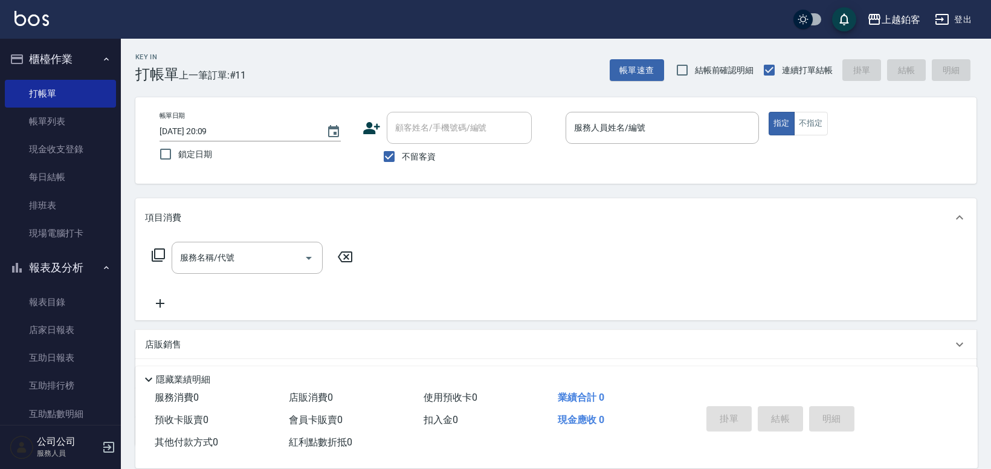
scroll to position [7, 0]
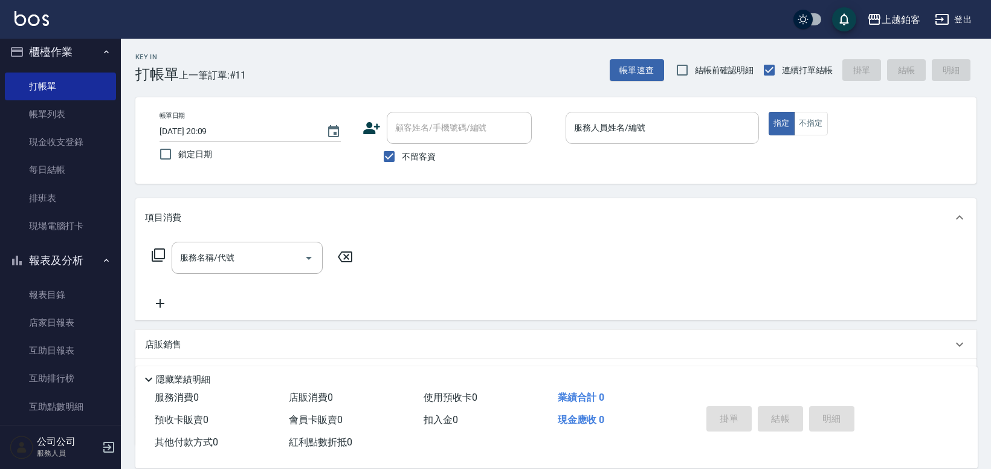
click at [619, 132] on input "服務人員姓名/編號" at bounding box center [662, 127] width 182 height 21
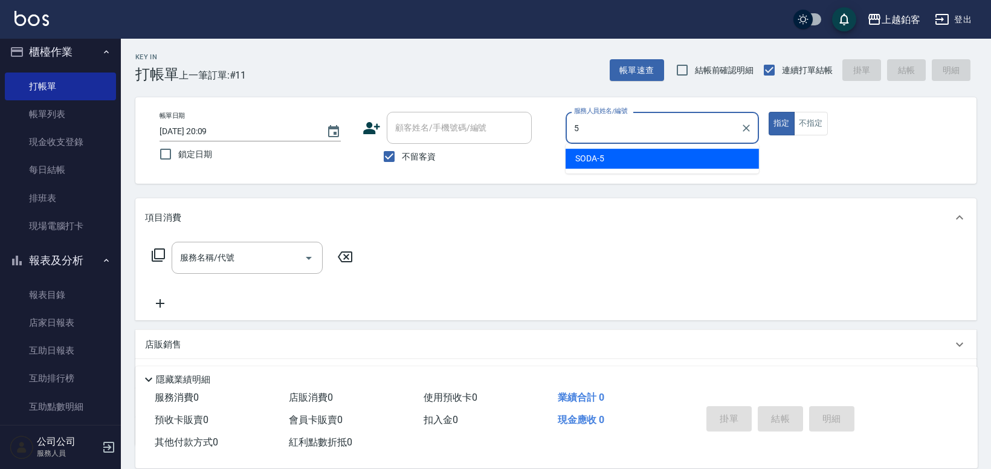
type input "SODA-5"
type button "true"
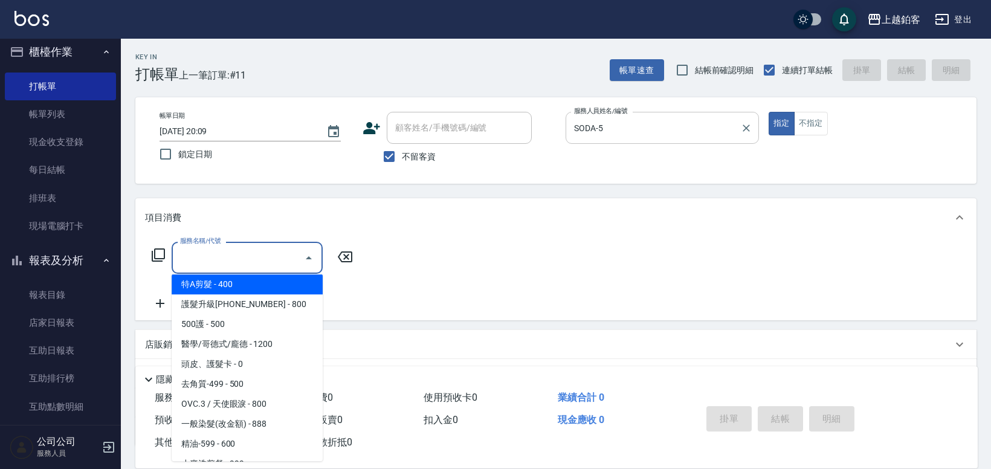
scroll to position [124, 0]
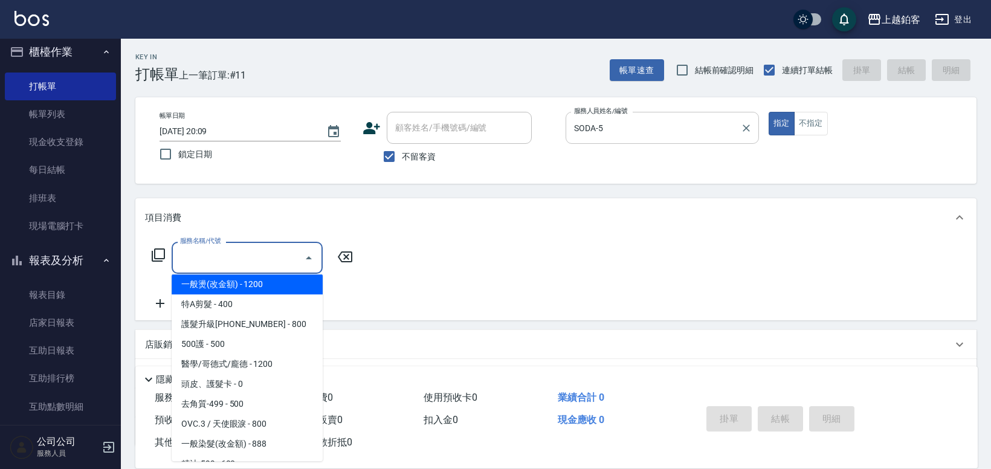
type input "一般燙(改金額)(201)"
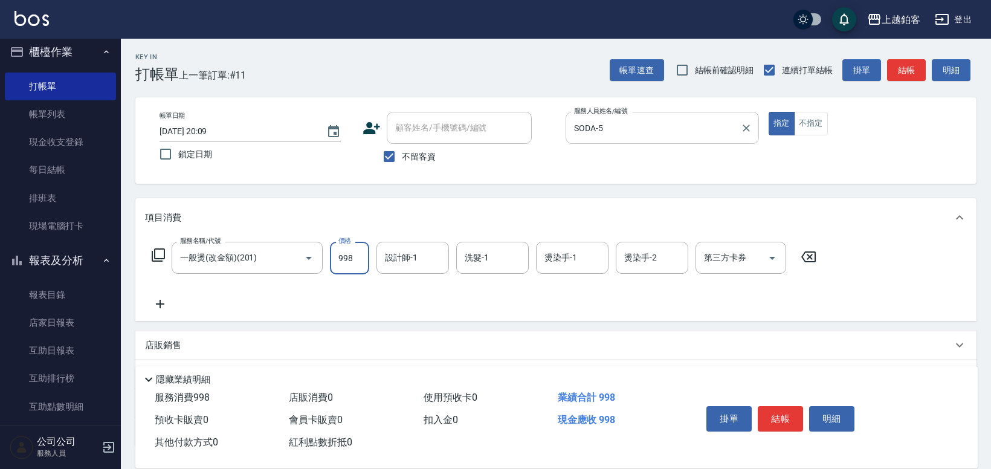
type input "998"
type input "SODA-5"
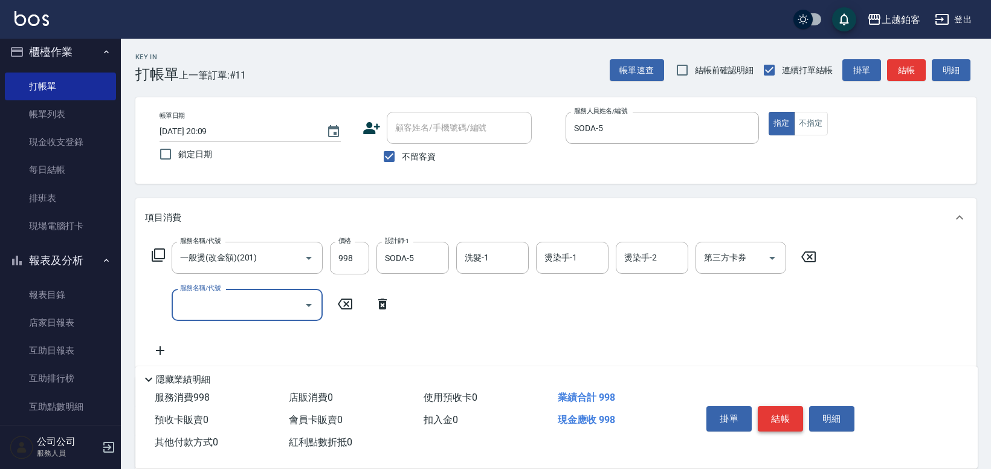
click at [773, 422] on button "結帳" at bounding box center [780, 418] width 45 height 25
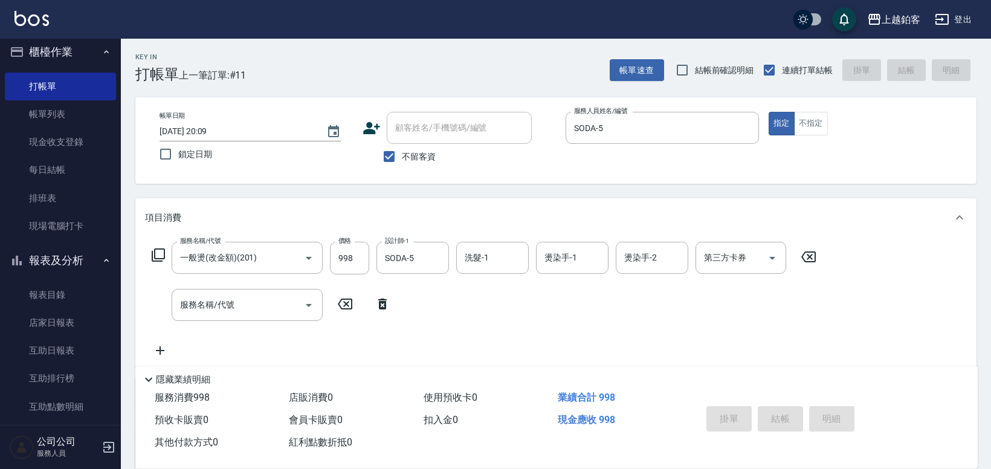
type input "2025/08/10 20:59"
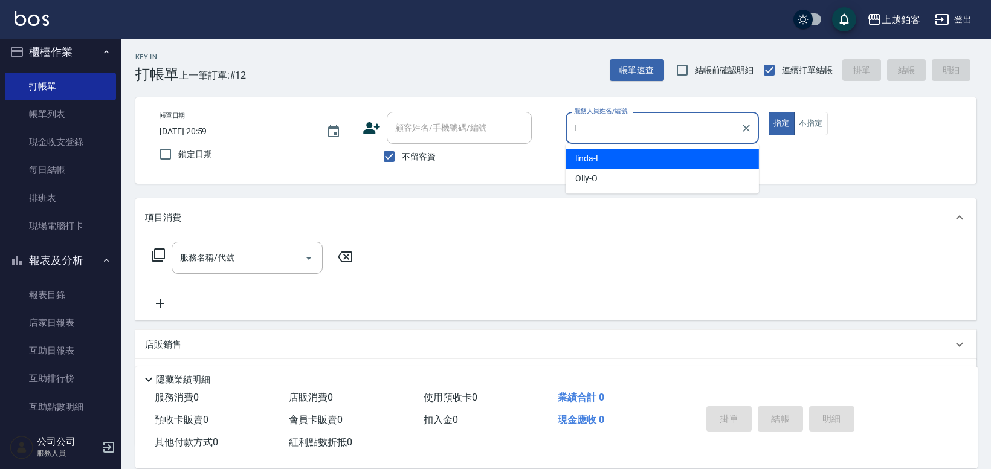
type input "linda-L"
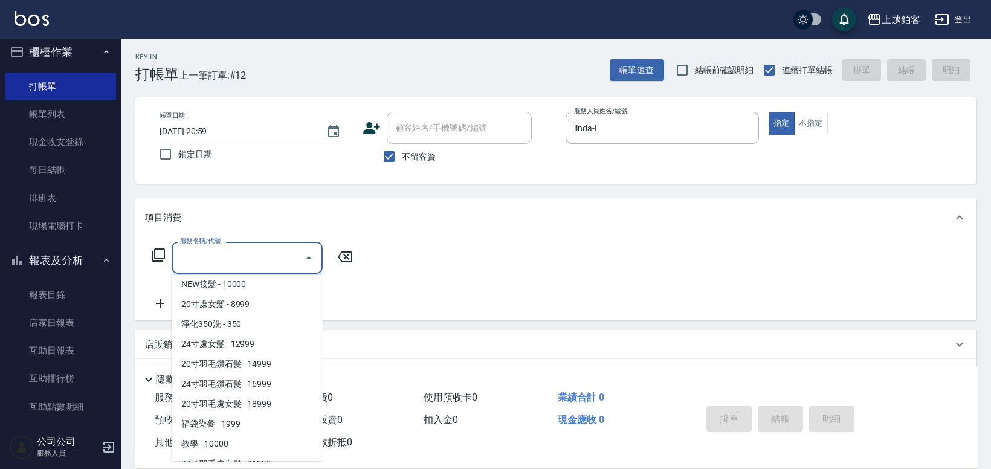
scroll to position [1300, 0]
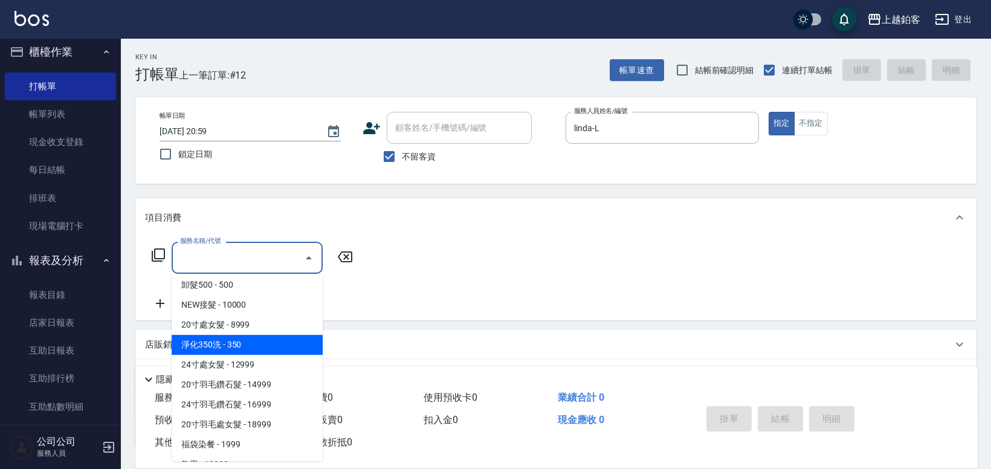
type input "淨化350洗(10020)"
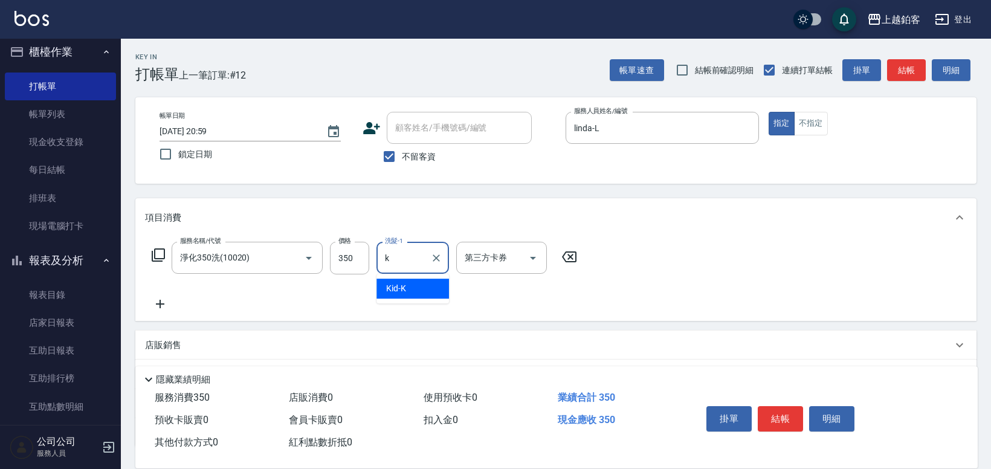
type input "Kid-K"
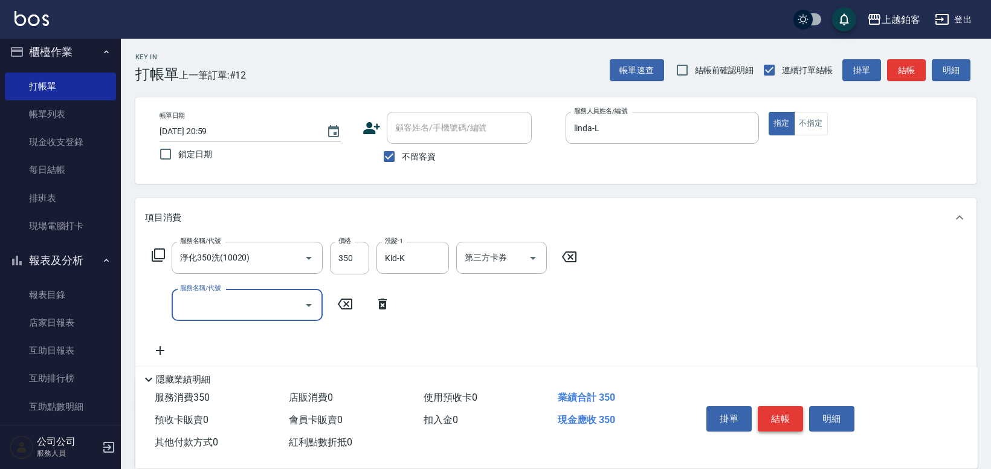
click at [782, 421] on button "結帳" at bounding box center [780, 418] width 45 height 25
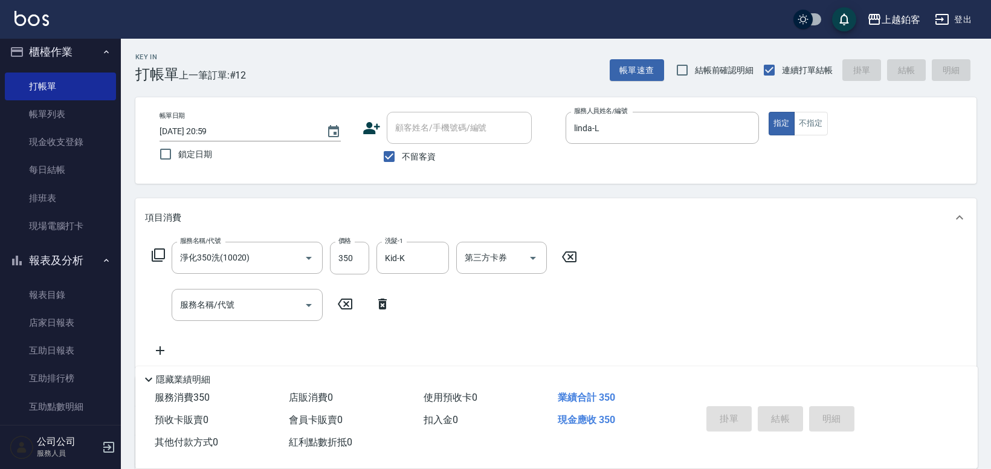
type input "2025/08/10 21:02"
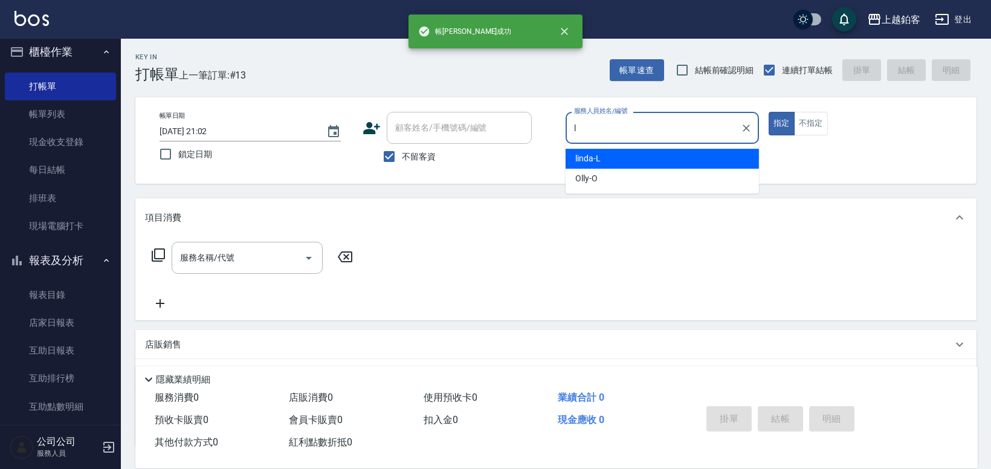
type input "linda-L"
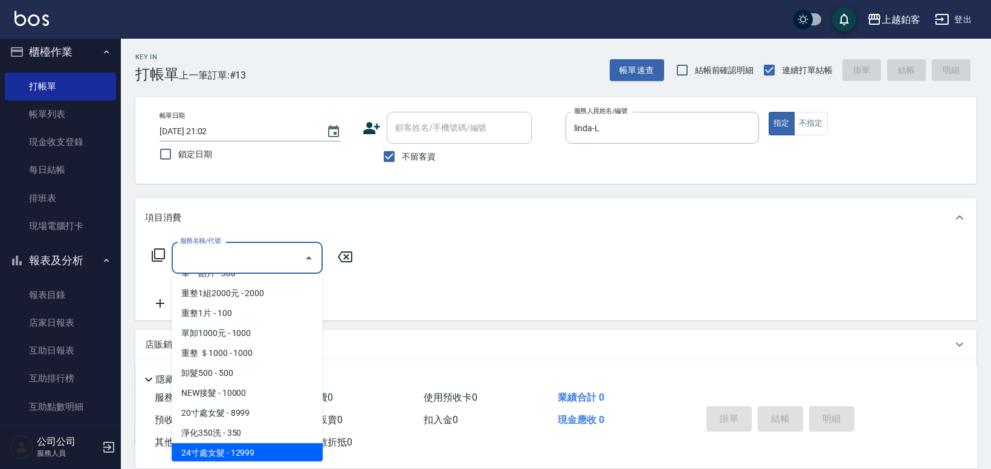
scroll to position [1231, 0]
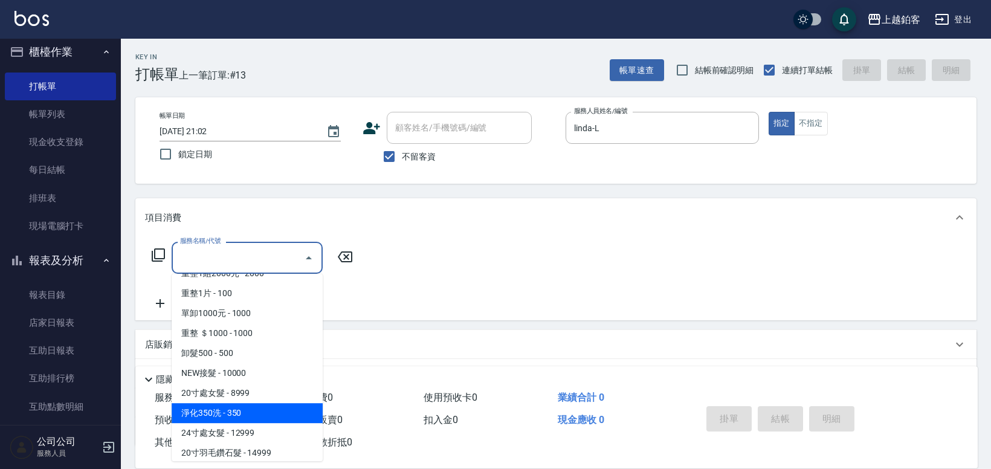
type input "淨化350洗(10020)"
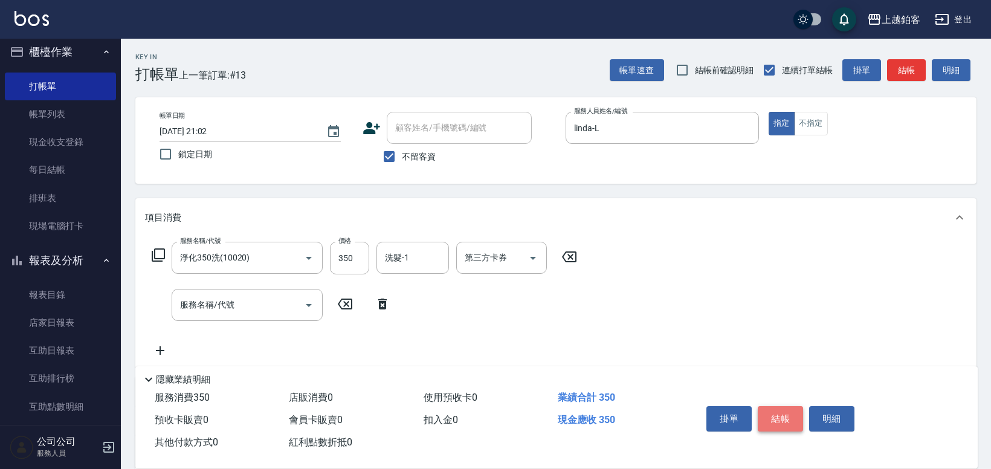
click at [769, 408] on button "結帳" at bounding box center [780, 418] width 45 height 25
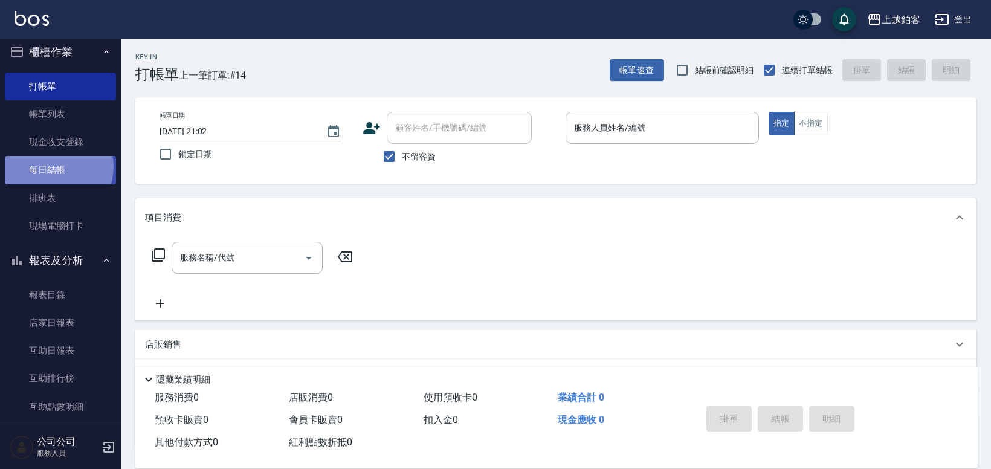
click at [52, 166] on link "每日結帳" at bounding box center [60, 170] width 111 height 28
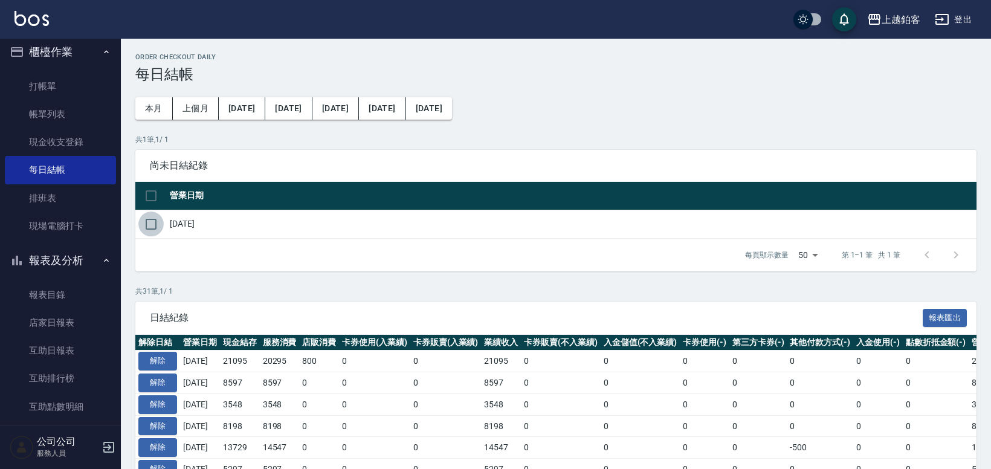
click at [155, 223] on input "checkbox" at bounding box center [150, 223] width 25 height 25
checkbox input "true"
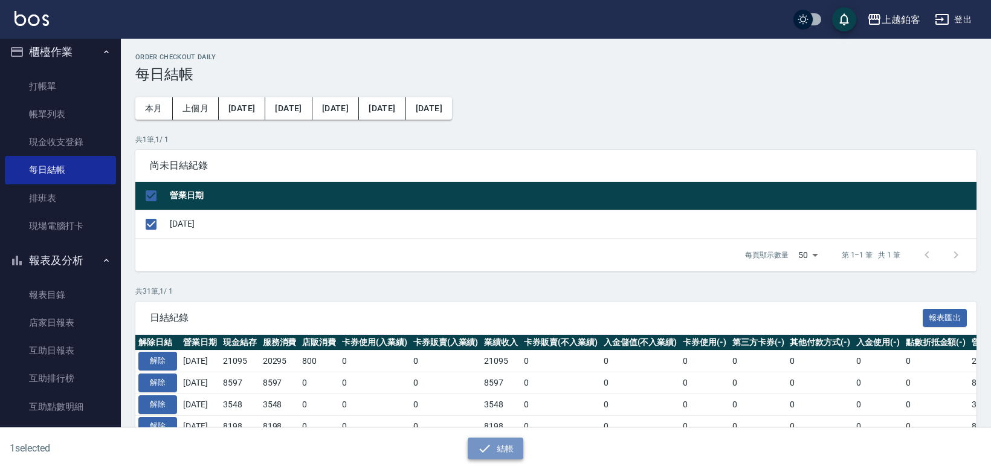
click at [504, 457] on button "結帳" at bounding box center [496, 448] width 56 height 22
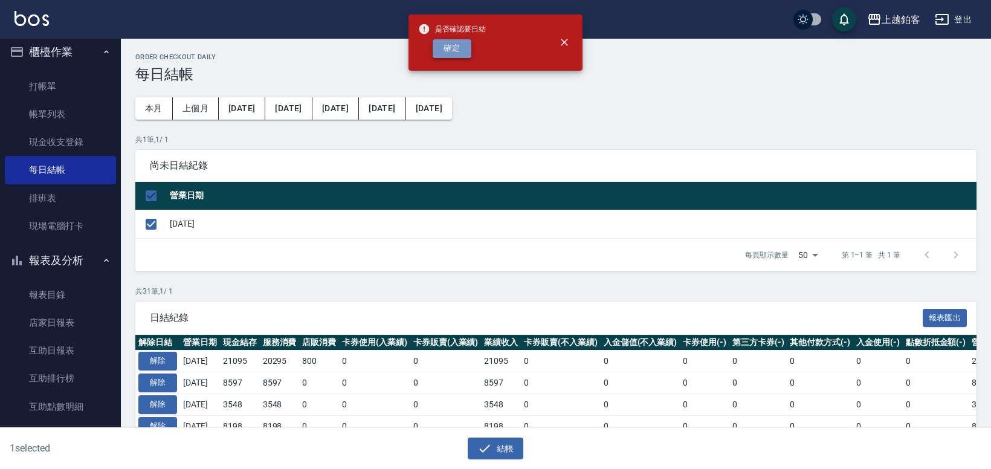
click at [452, 55] on button "確定" at bounding box center [452, 48] width 39 height 19
checkbox input "false"
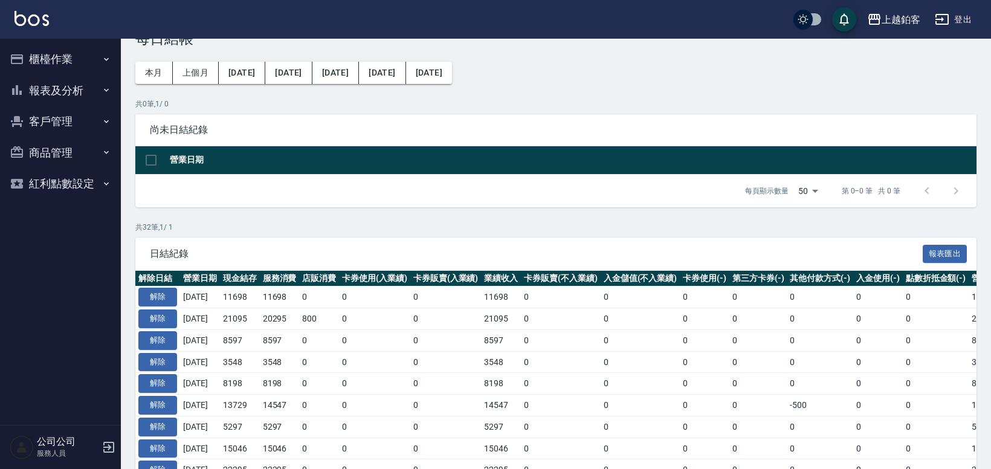
scroll to position [36, 0]
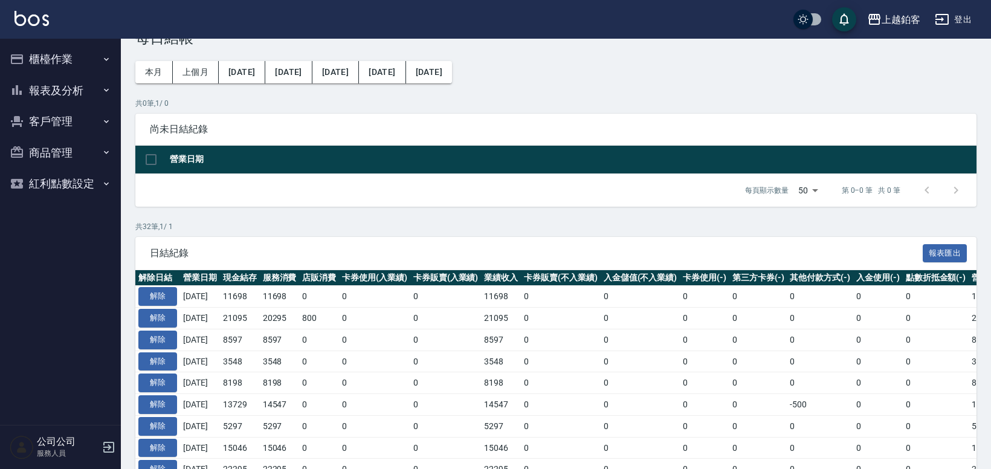
click at [71, 58] on button "櫃檯作業" at bounding box center [60, 59] width 111 height 31
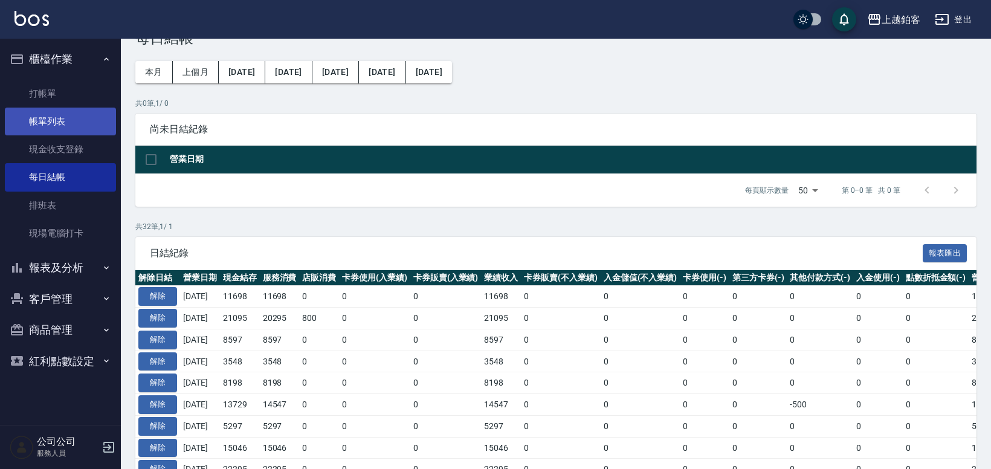
click at [57, 119] on link "帳單列表" at bounding box center [60, 122] width 111 height 28
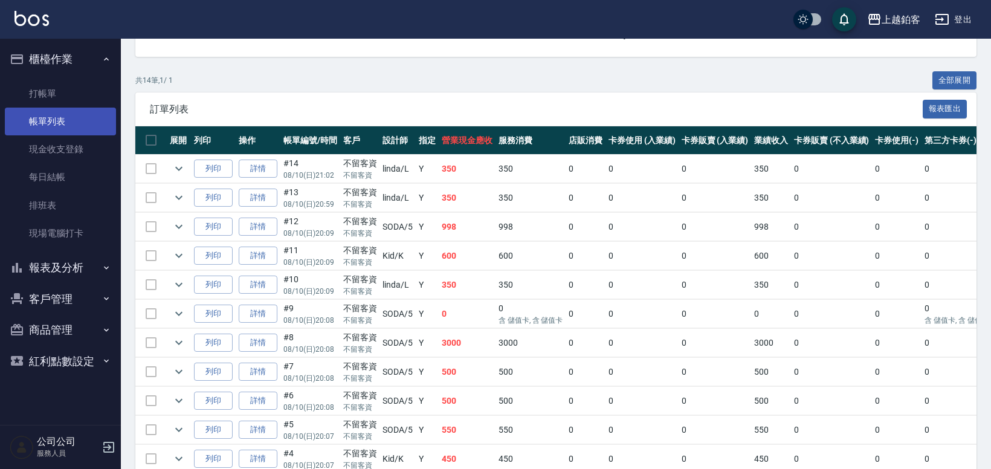
scroll to position [355, 0]
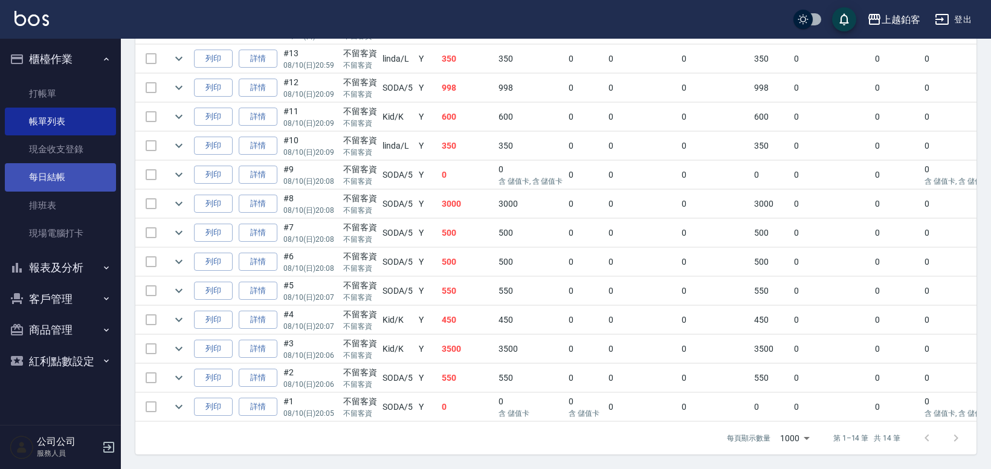
click at [42, 169] on link "每日結帳" at bounding box center [60, 177] width 111 height 28
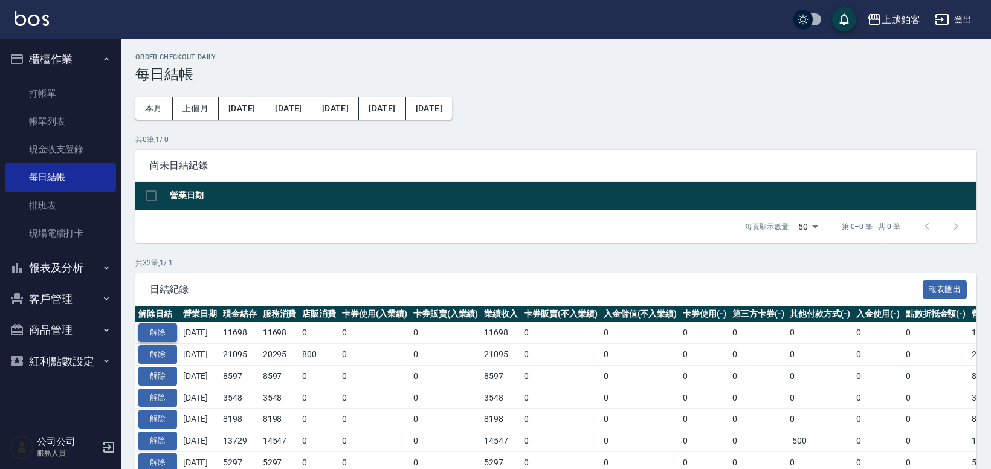
click at [166, 330] on button "解除" at bounding box center [157, 332] width 39 height 19
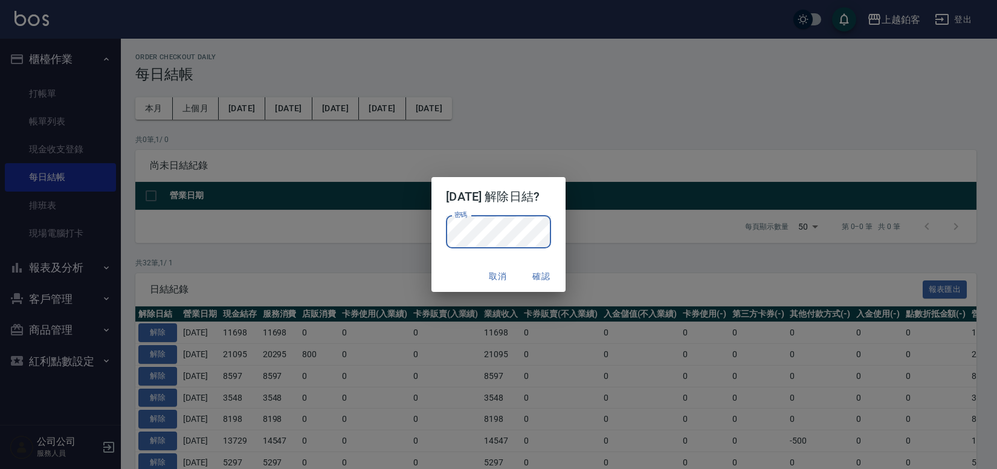
click at [457, 219] on div "密碼 密碼" at bounding box center [498, 232] width 105 height 33
click at [561, 283] on button "確認" at bounding box center [541, 276] width 39 height 22
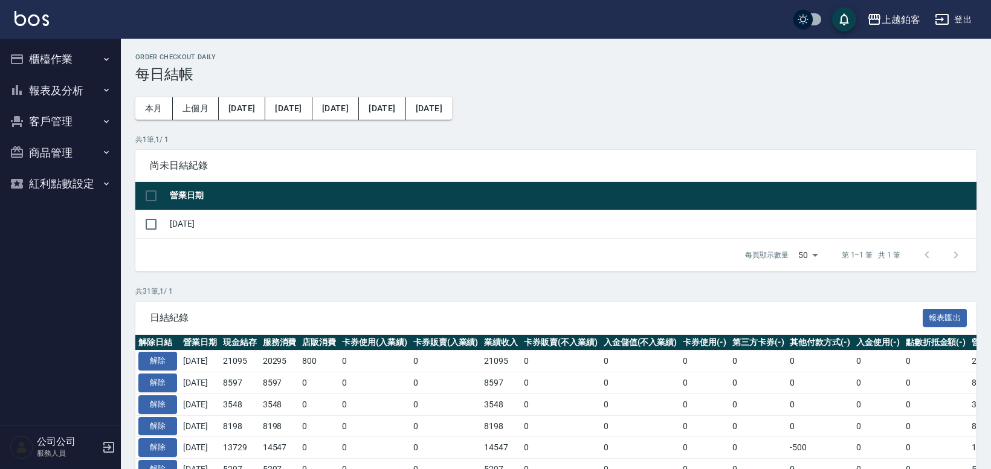
click at [49, 61] on button "櫃檯作業" at bounding box center [60, 59] width 111 height 31
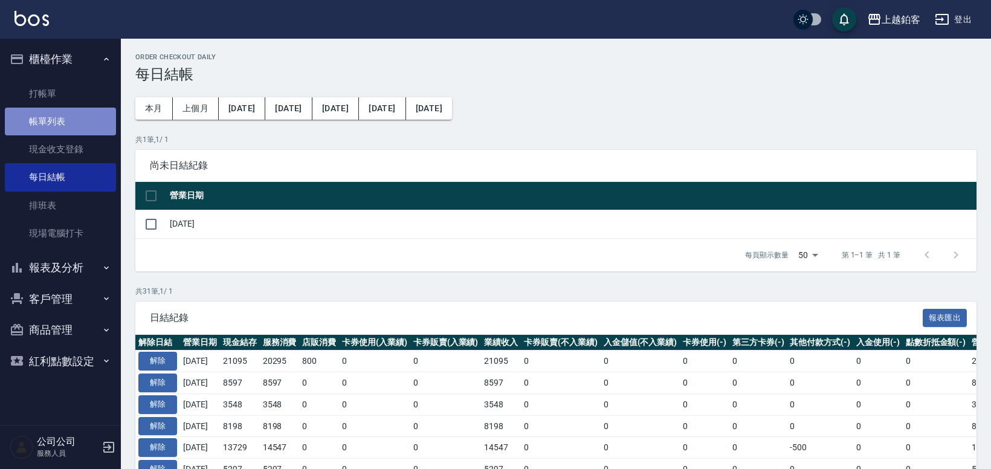
click at [52, 117] on link "帳單列表" at bounding box center [60, 122] width 111 height 28
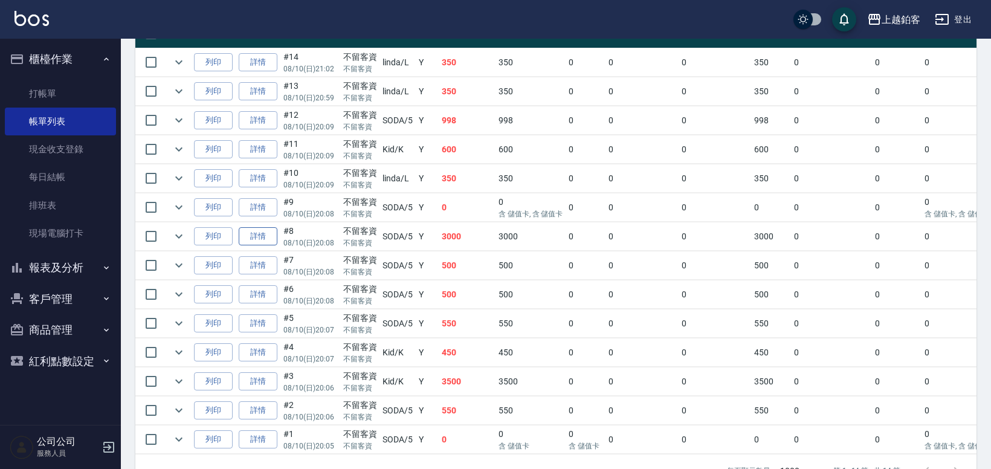
scroll to position [321, 0]
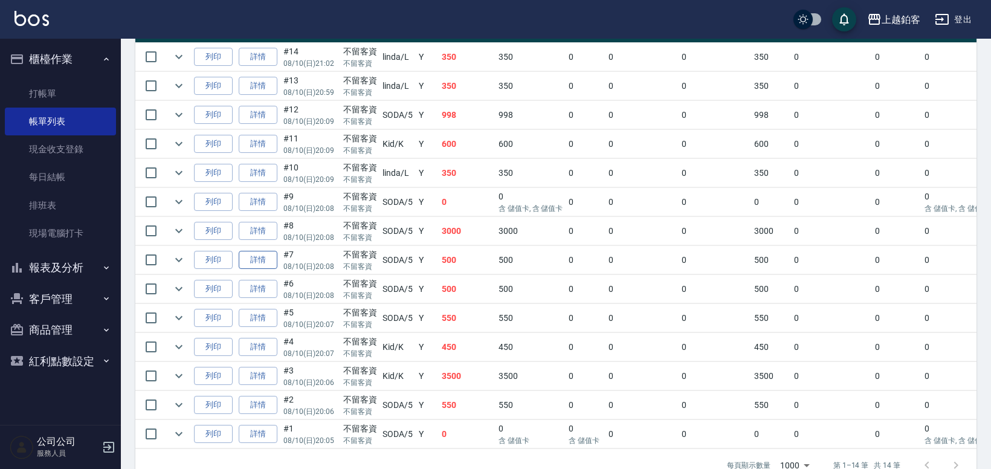
click at [257, 258] on link "詳情" at bounding box center [258, 260] width 39 height 19
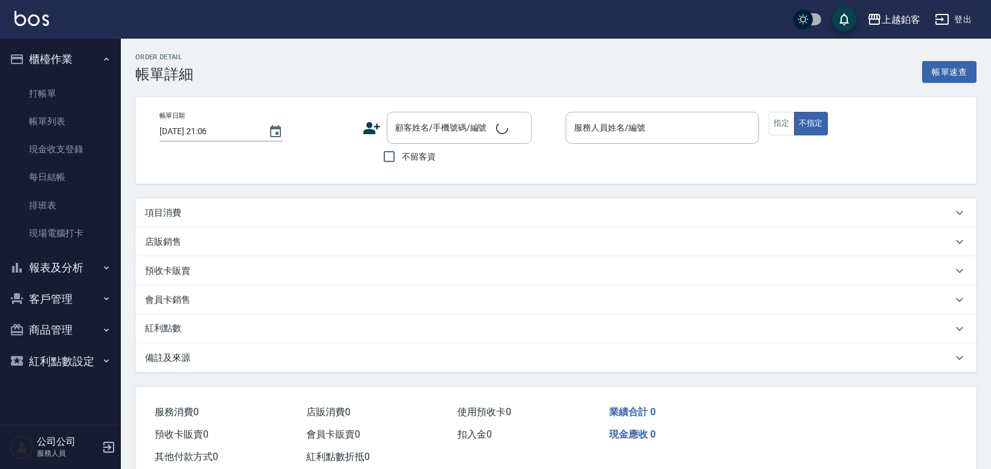
type input "2025/08/10 20:08"
checkbox input "true"
type input "SODA-5"
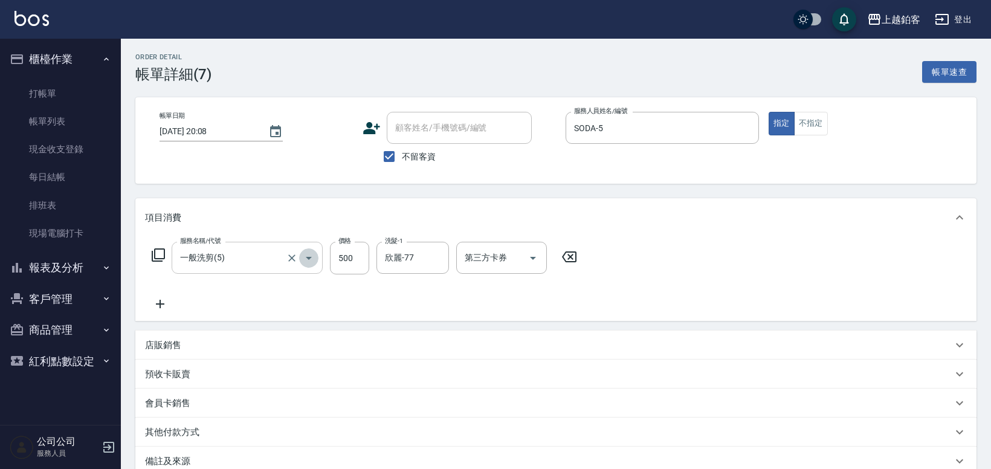
click at [306, 258] on icon "Open" at bounding box center [309, 258] width 15 height 15
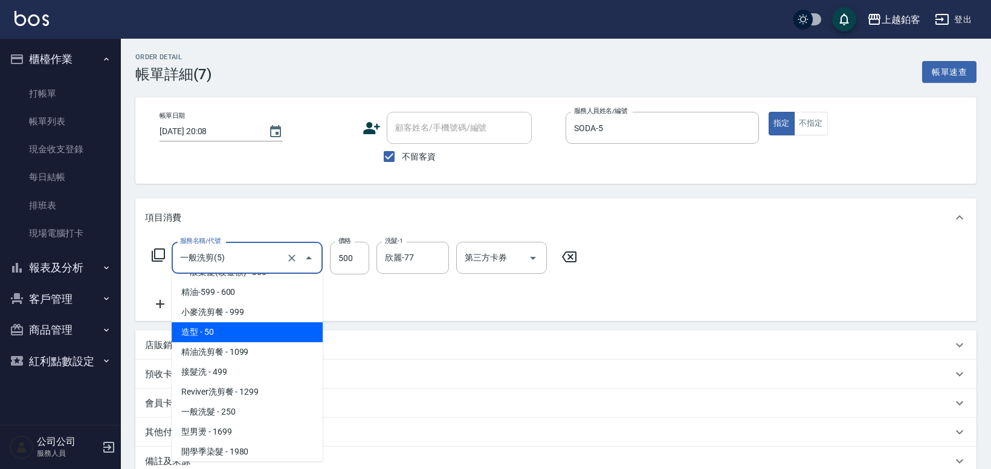
scroll to position [296, 0]
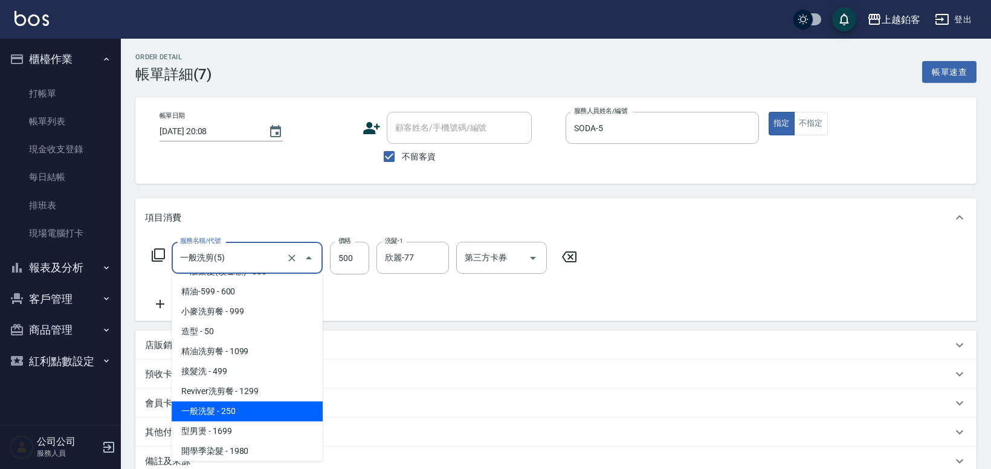
click at [220, 414] on span "一般洗髮 - 250" at bounding box center [247, 411] width 151 height 20
type input "一般洗髮(1300)"
type input "250"
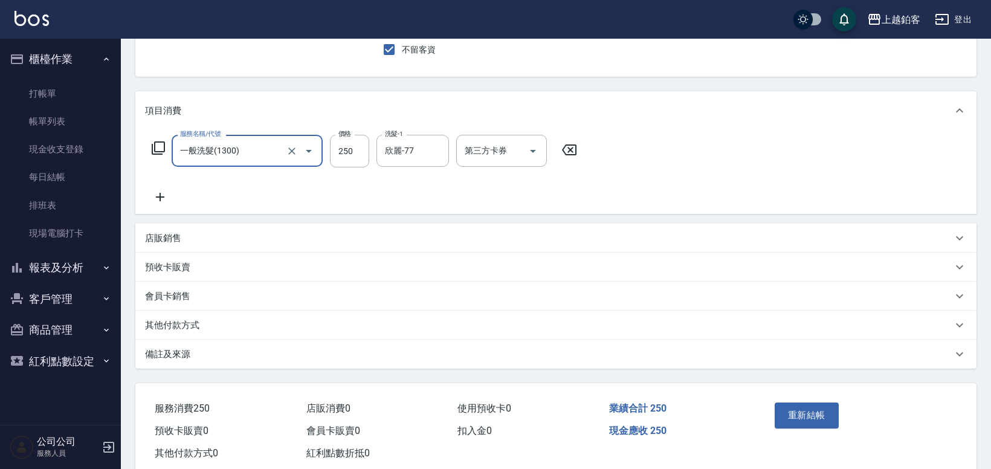
scroll to position [135, 0]
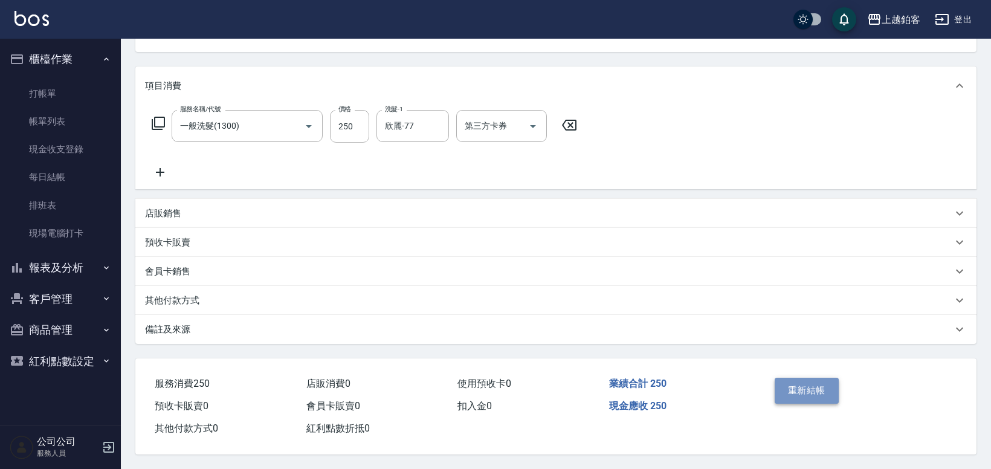
click at [834, 385] on button "重新結帳" at bounding box center [807, 390] width 64 height 25
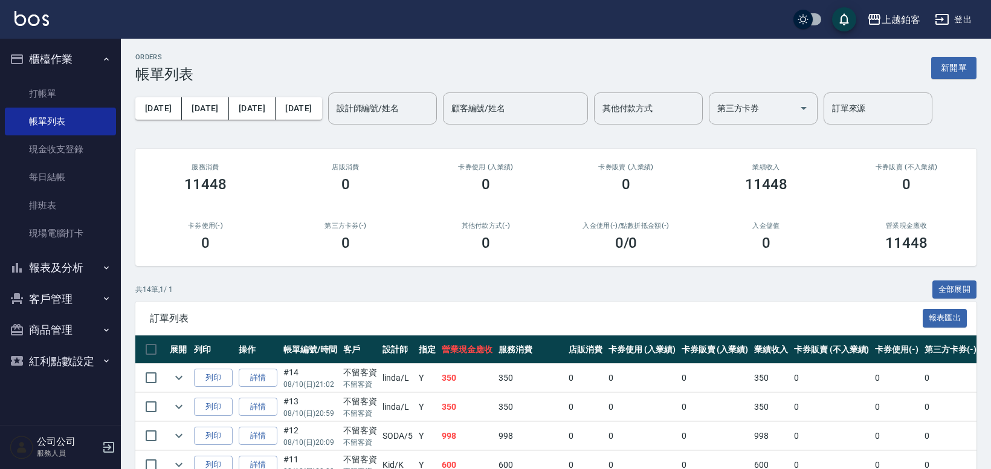
scroll to position [3, 0]
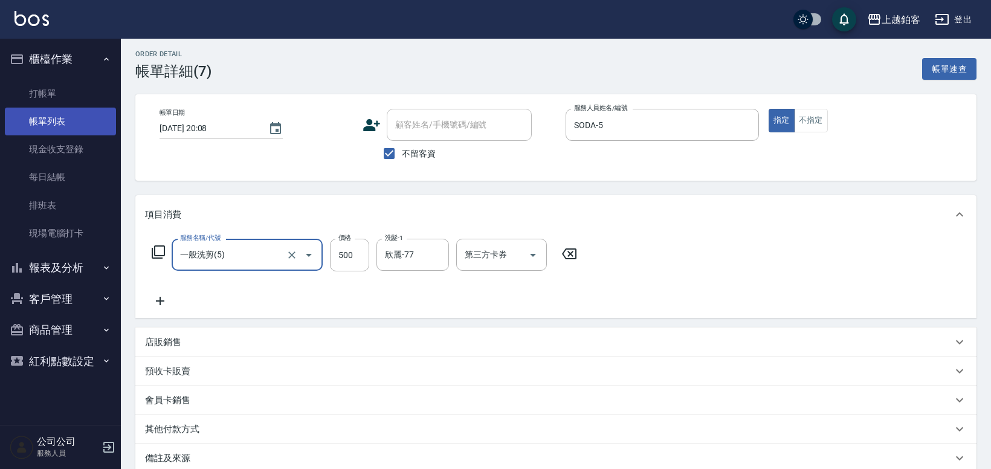
click at [47, 117] on link "帳單列表" at bounding box center [60, 122] width 111 height 28
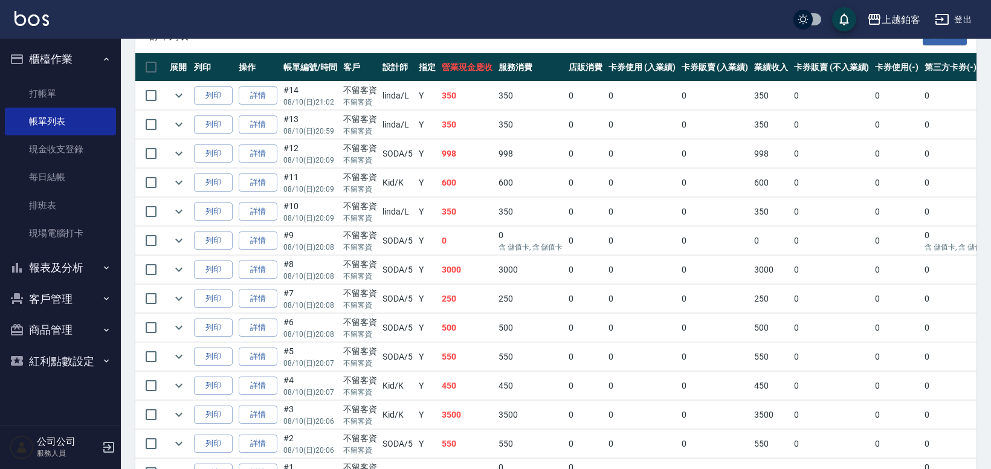
scroll to position [283, 0]
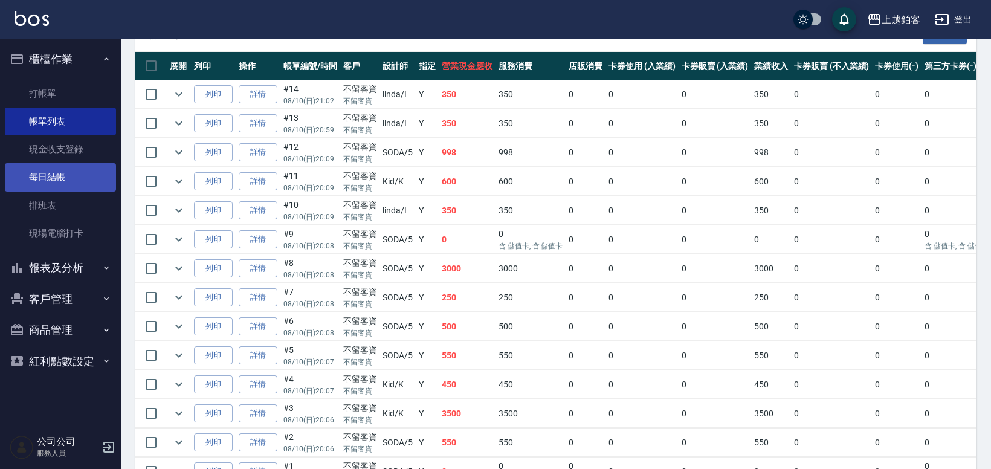
click at [63, 180] on link "每日結帳" at bounding box center [60, 177] width 111 height 28
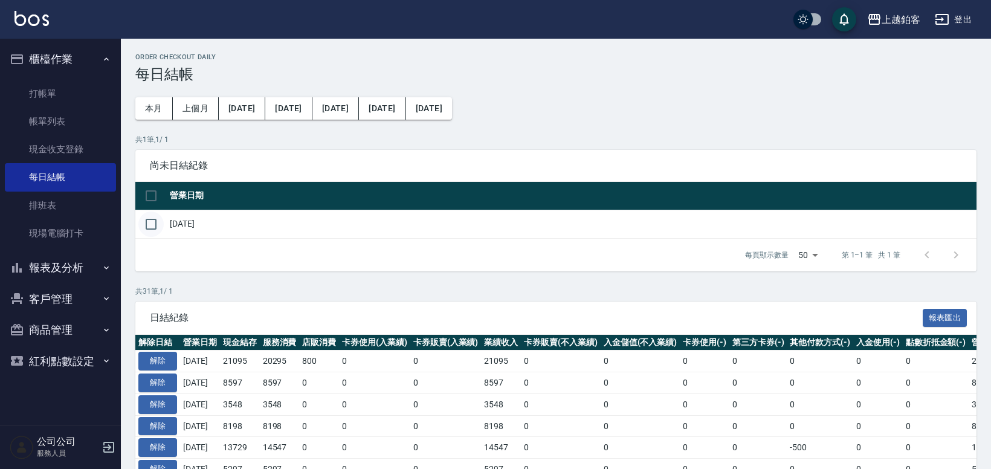
click at [150, 221] on input "checkbox" at bounding box center [150, 223] width 25 height 25
checkbox input "true"
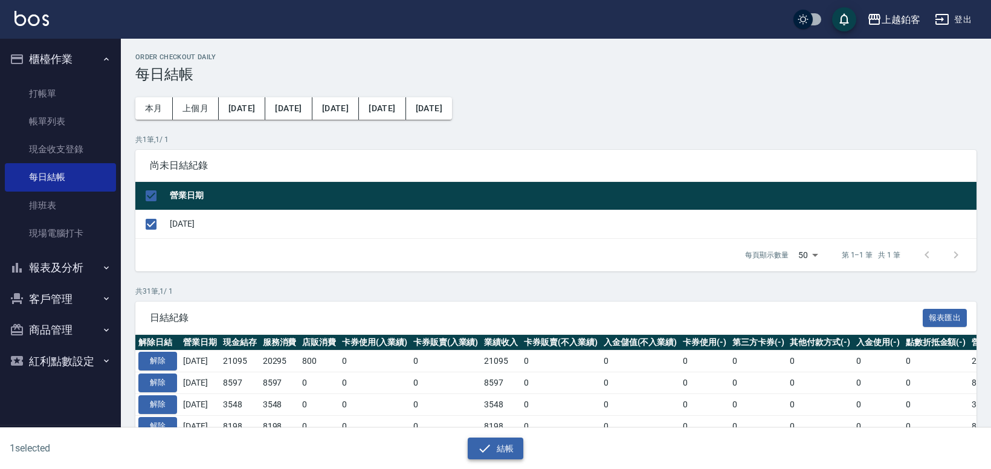
click at [511, 447] on button "結帳" at bounding box center [496, 448] width 56 height 22
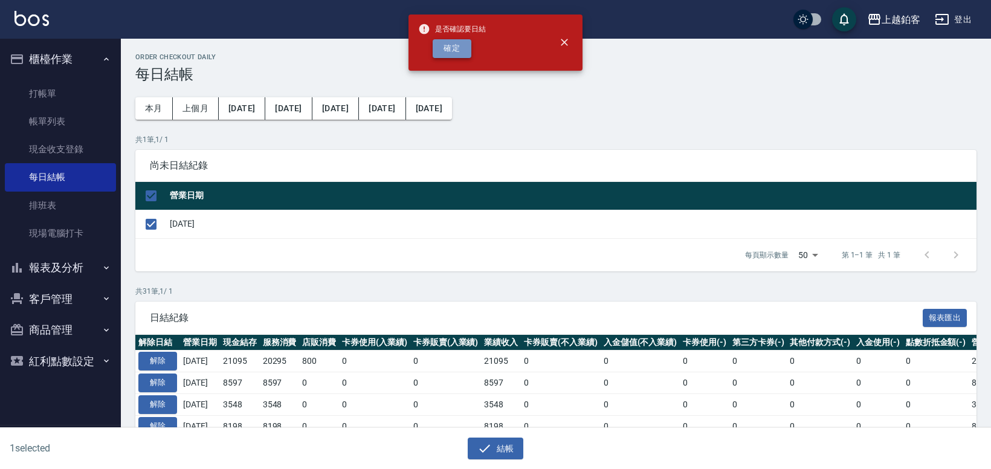
click at [443, 48] on button "確定" at bounding box center [452, 48] width 39 height 19
checkbox input "false"
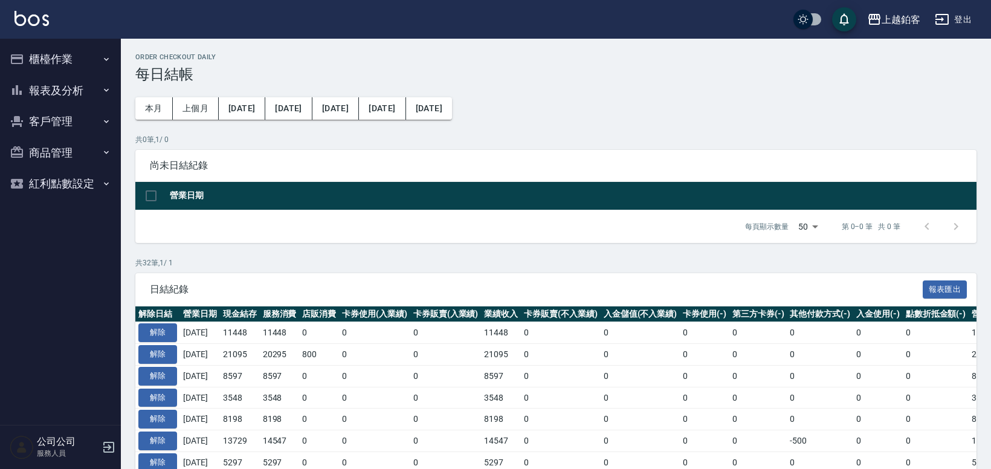
click at [80, 91] on button "報表及分析" at bounding box center [60, 90] width 111 height 31
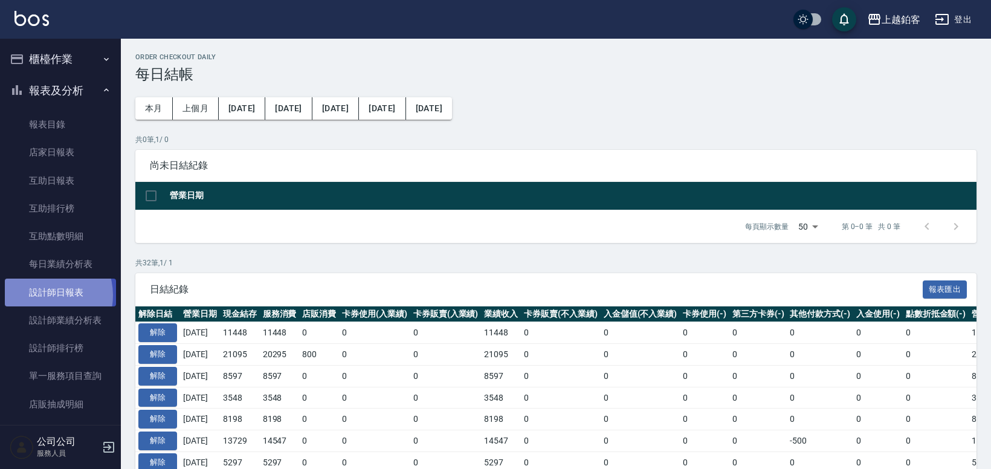
click at [42, 295] on link "設計師日報表" at bounding box center [60, 293] width 111 height 28
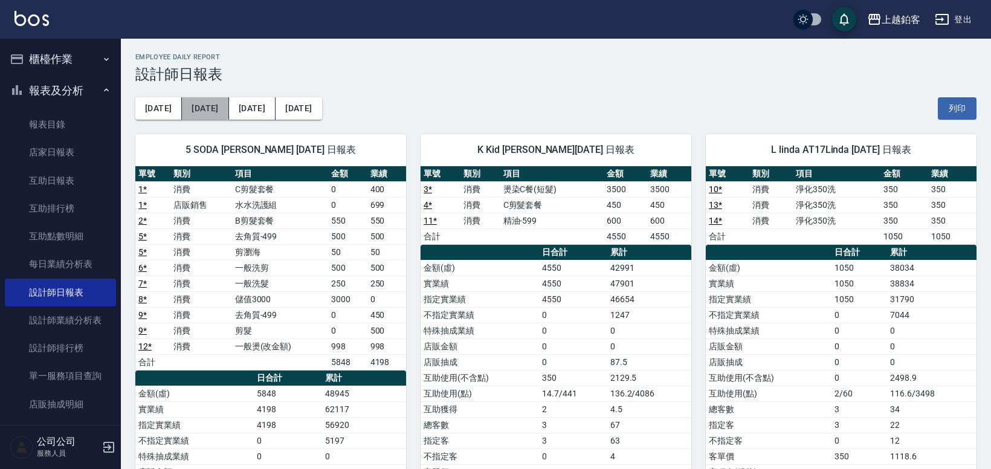
click at [196, 98] on button "[DATE]" at bounding box center [205, 108] width 47 height 22
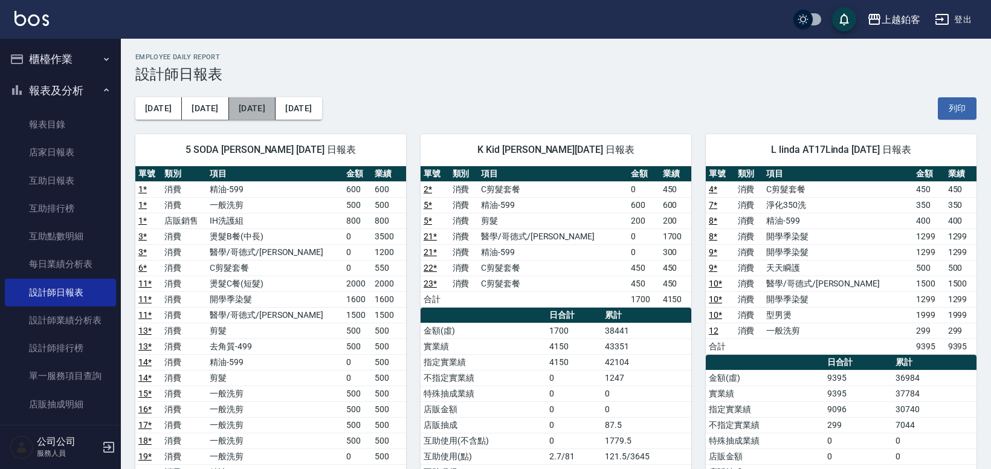
click at [234, 108] on button "[DATE]" at bounding box center [252, 108] width 47 height 22
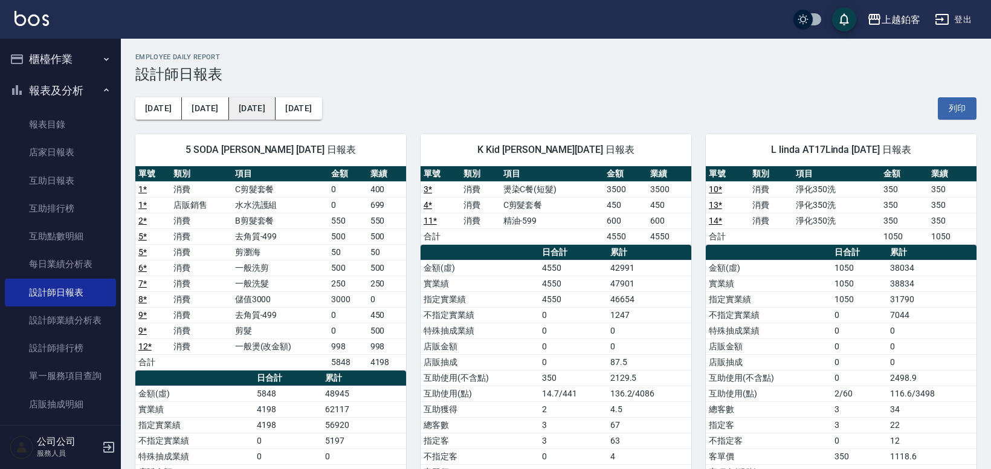
click at [229, 106] on button "[DATE]" at bounding box center [252, 108] width 47 height 22
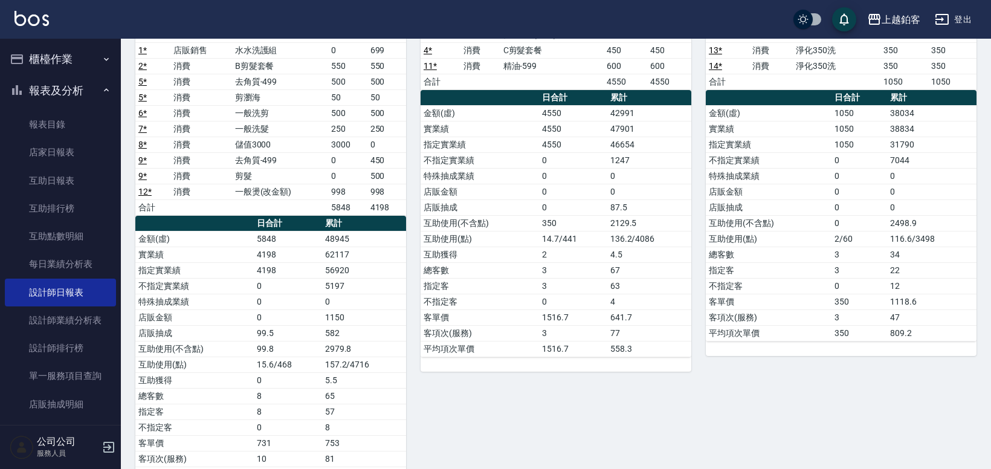
scroll to position [155, 0]
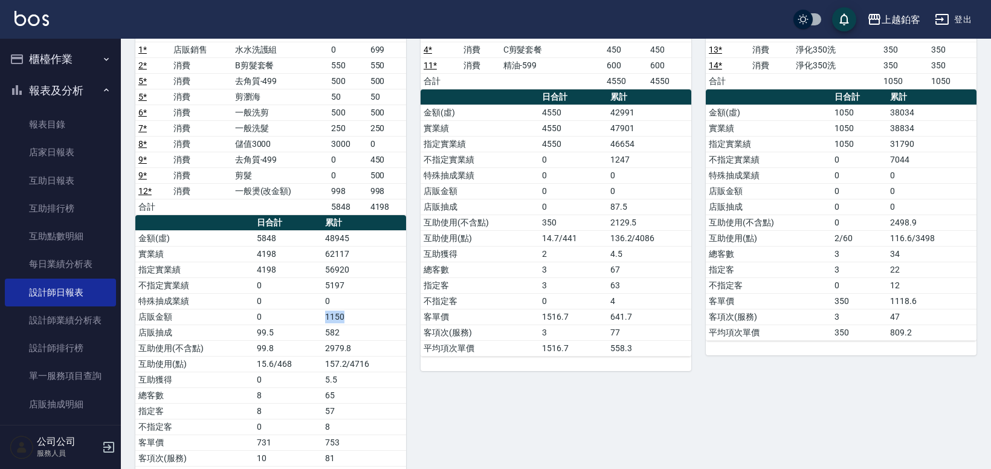
drag, startPoint x: 320, startPoint y: 320, endPoint x: 357, endPoint y: 319, distance: 36.9
click at [357, 319] on tr "店販金額 0 1150" at bounding box center [270, 317] width 271 height 16
